Goal: Navigation & Orientation: Find specific page/section

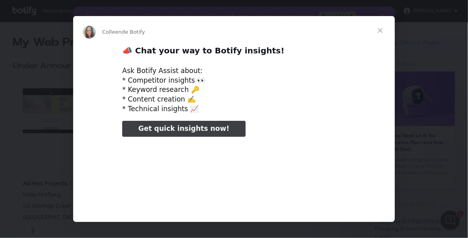
type input "212483"
click at [379, 28] on span "Fermer" at bounding box center [380, 30] width 29 height 29
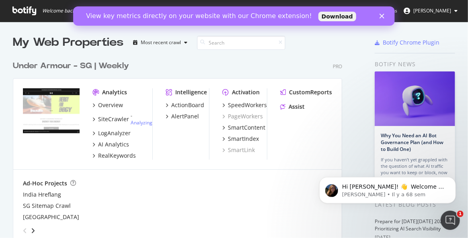
click at [381, 16] on polygon "Fermer" at bounding box center [381, 16] width 5 height 5
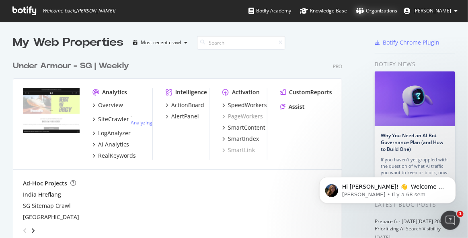
click at [397, 11] on div "Organizations" at bounding box center [375, 11] width 41 height 8
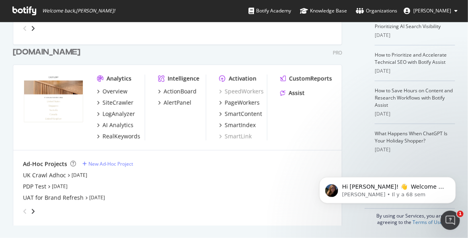
click at [67, 47] on div "[DOMAIN_NAME]" at bounding box center [46, 53] width 67 height 12
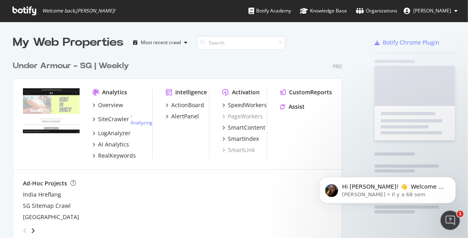
scroll to position [231, 454]
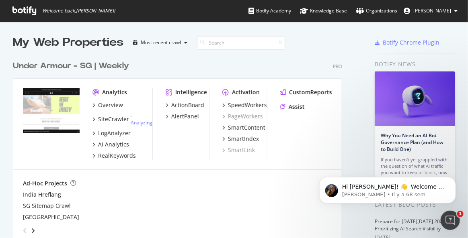
click at [44, 68] on div "Under Armour - SG | Weekly" at bounding box center [71, 66] width 116 height 12
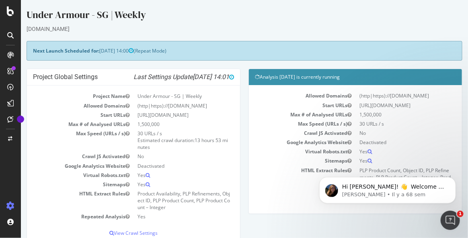
click at [270, 238] on div "Project Global Settings Last Settings Update 2025-10-09 14:01 Project Name Unde…" at bounding box center [243, 162] width 443 height 186
